Goal: Book appointment/travel/reservation

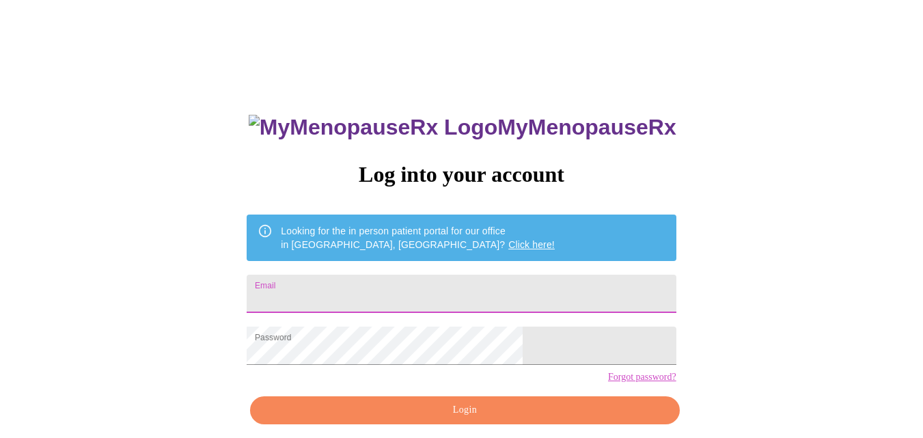
click at [381, 295] on input "Email" at bounding box center [461, 294] width 429 height 38
type input "[PERSON_NAME][EMAIL_ADDRESS][DOMAIN_NAME]"
click at [650, 357] on div "MyMenopauseRx Log into your account Looking for the in person patient portal fo…" at bounding box center [461, 268] width 913 height 526
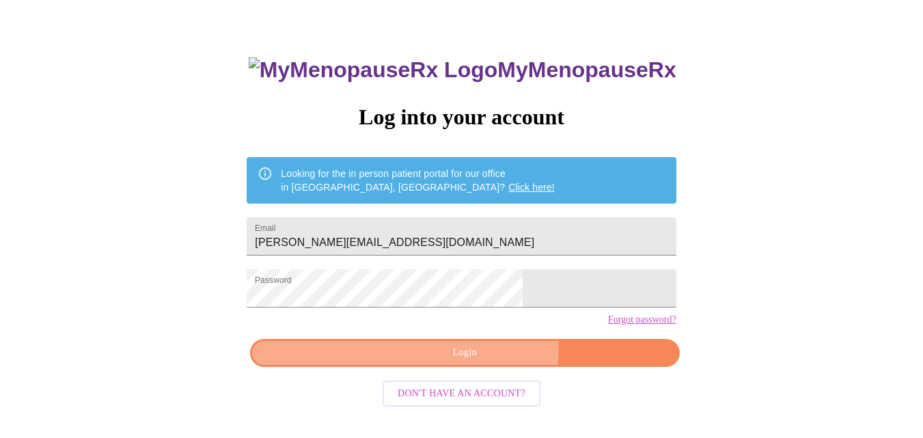
click at [482, 362] on span "Login" at bounding box center [465, 353] width 398 height 17
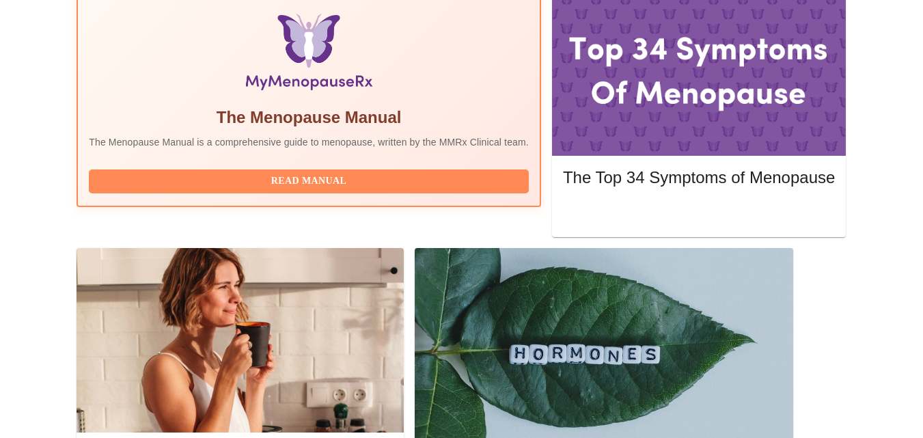
scroll to position [467, 0]
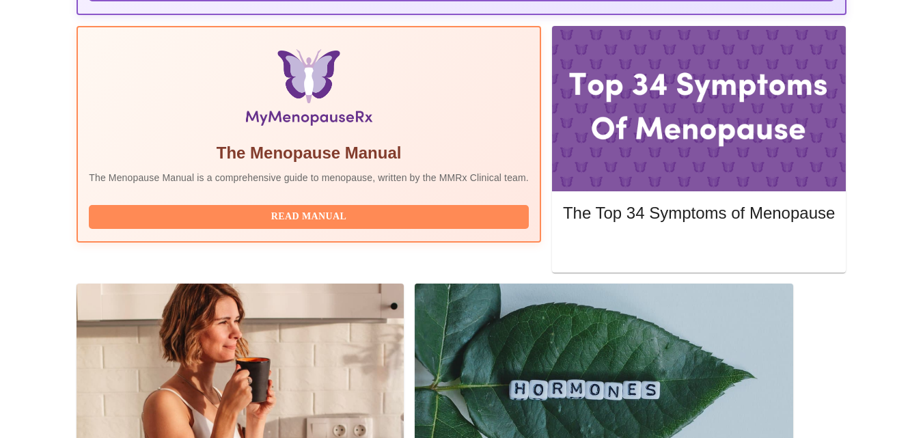
scroll to position [399, 0]
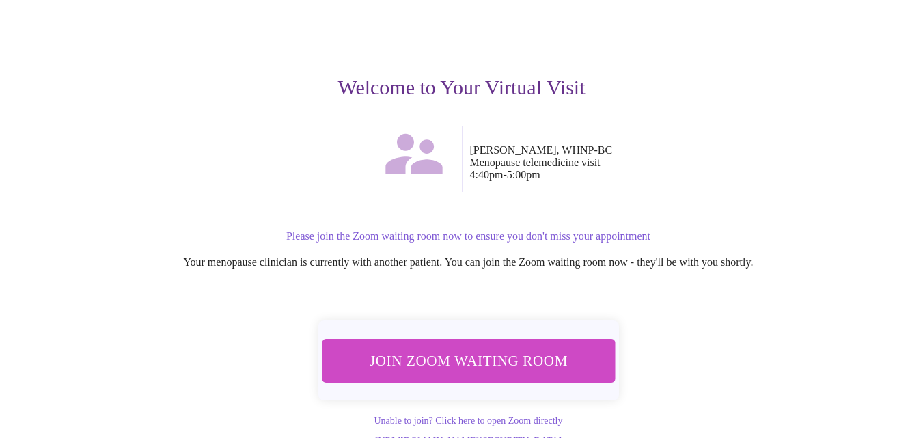
scroll to position [133, 0]
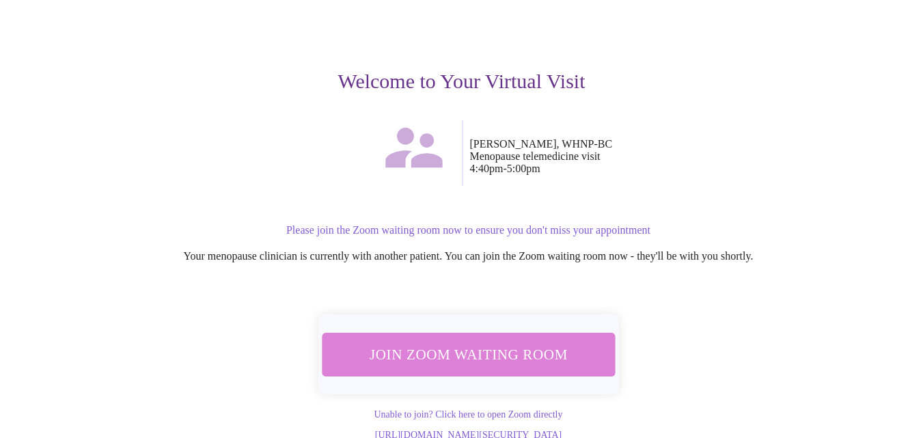
click at [486, 342] on span "Join Zoom Waiting Room" at bounding box center [469, 354] width 258 height 25
